Goal: Task Accomplishment & Management: Manage account settings

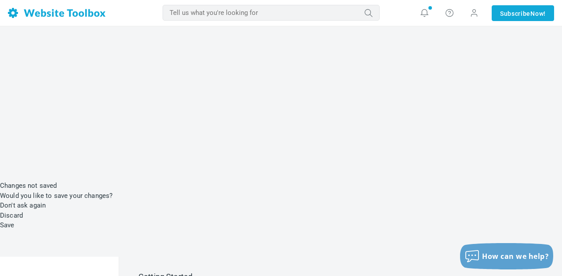
scroll to position [132, 0]
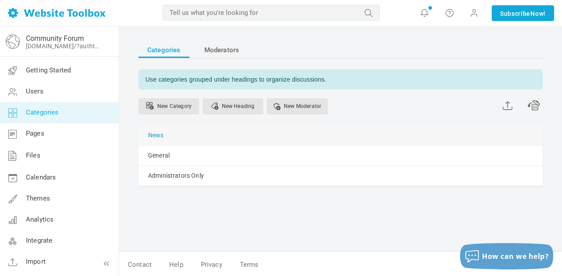
click at [161, 134] on link "News" at bounding box center [156, 135] width 16 height 11
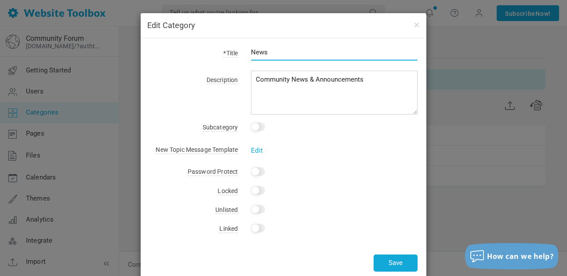
click at [279, 52] on input "News" at bounding box center [334, 52] width 166 height 17
drag, startPoint x: 271, startPoint y: 50, endPoint x: 218, endPoint y: 41, distance: 54.4
click at [218, 41] on div "*Title News Description Community News & Announcements Subcategory This is a su…" at bounding box center [284, 159] width 286 height 242
click at [352, 156] on div "*Title News Description Community News & Announcements Subcategory This is a su…" at bounding box center [284, 159] width 286 height 242
click at [414, 24] on button "button" at bounding box center [416, 25] width 7 height 10
